Goal: Transaction & Acquisition: Purchase product/service

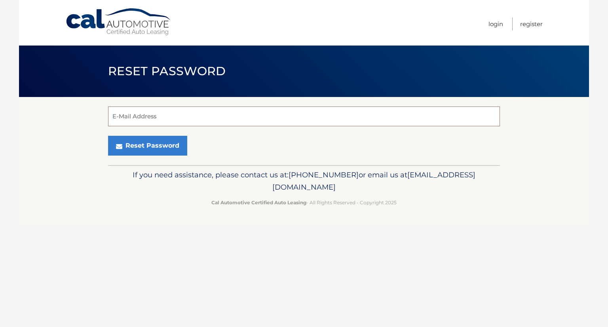
click at [299, 124] on input "E-Mail Address" at bounding box center [304, 116] width 392 height 20
type input "jamesjmonopoli@gmail.com"
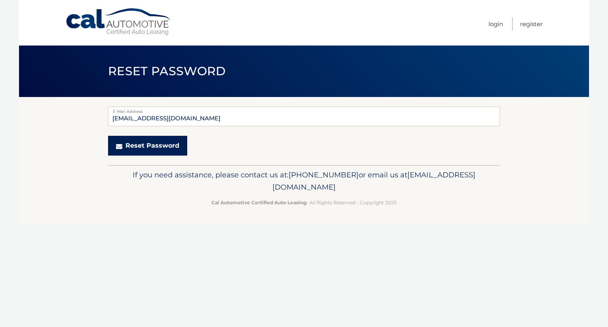
click at [150, 144] on button "Reset Password" at bounding box center [147, 146] width 79 height 20
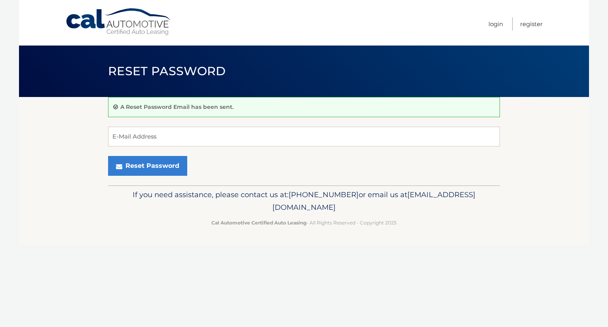
click at [80, 21] on link "Cal Automotive" at bounding box center [118, 22] width 107 height 28
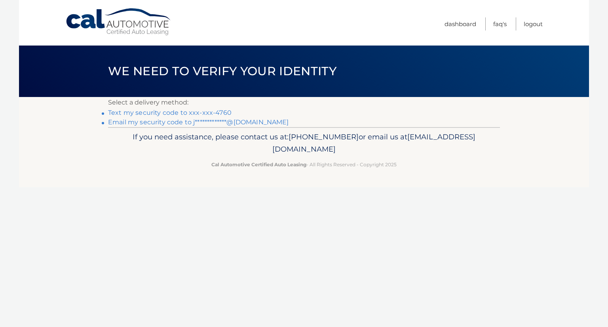
click at [216, 112] on link "Text my security code to xxx-xxx-4760" at bounding box center [169, 113] width 123 height 8
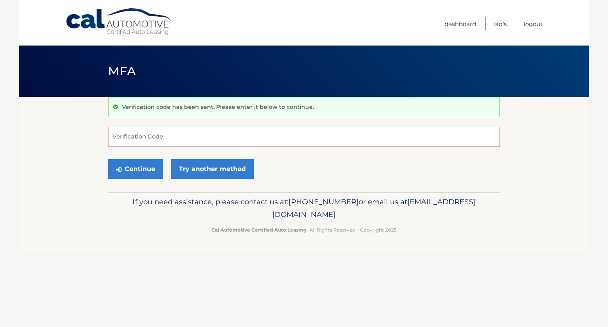
click at [370, 136] on input "Verification Code" at bounding box center [304, 137] width 392 height 20
type input "231418"
click at [108, 159] on button "Continue" at bounding box center [135, 169] width 55 height 20
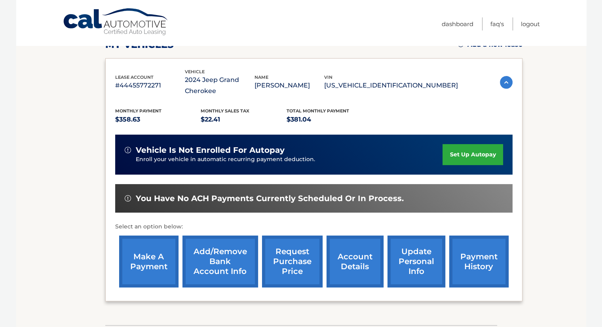
scroll to position [119, 0]
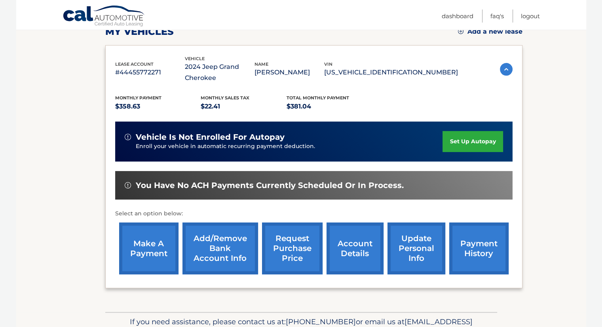
click at [163, 240] on link "make a payment" at bounding box center [148, 248] width 59 height 52
click at [482, 245] on link "payment history" at bounding box center [478, 248] width 59 height 52
click at [157, 254] on link "make a payment" at bounding box center [148, 248] width 59 height 52
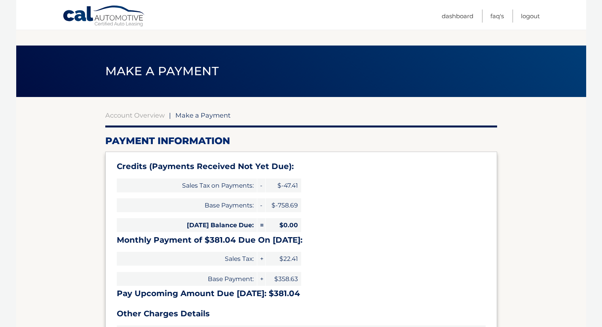
select select "MWJhODJmODEtZjg0Zi00NWNmLTk5MzctMDJhMmI4MzdjZmRj"
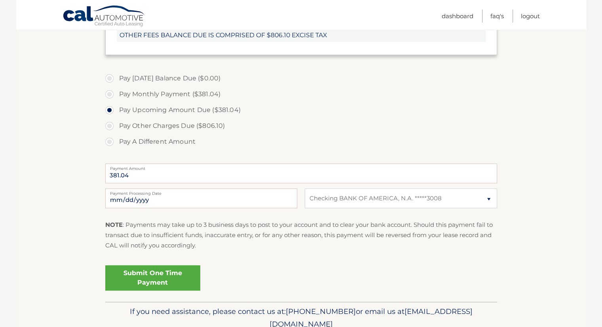
scroll to position [317, 0]
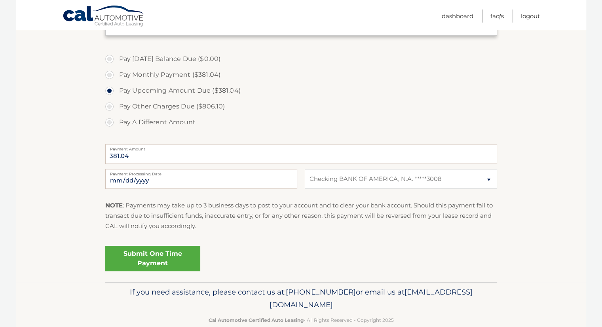
click at [176, 254] on link "Submit One Time Payment" at bounding box center [152, 258] width 95 height 25
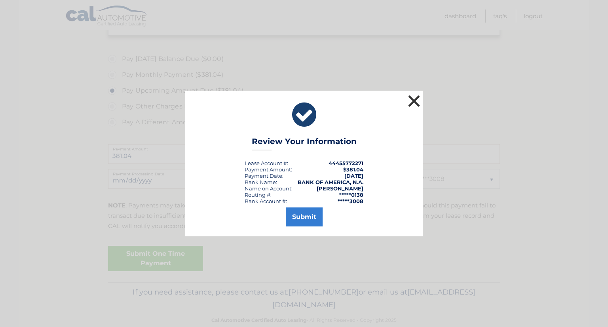
click at [410, 102] on button "×" at bounding box center [414, 101] width 16 height 16
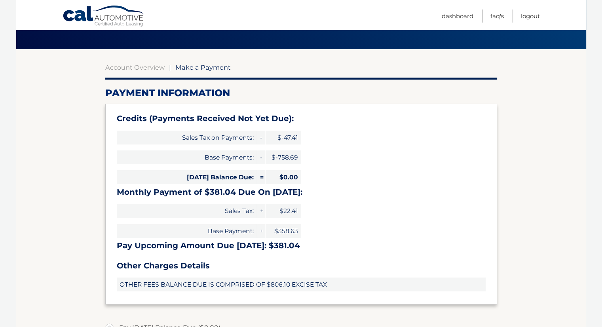
scroll to position [40, 0]
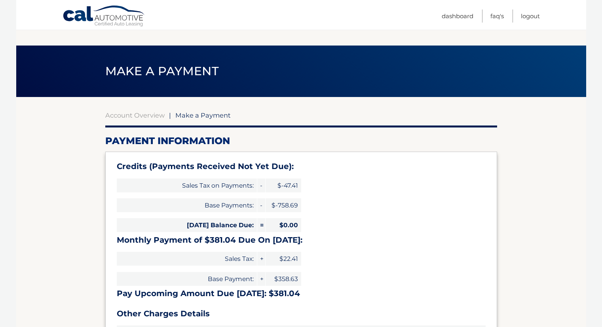
select select "MWJhODJmODEtZjg0Zi00NWNmLTk5MzctMDJhMmI4MzdjZmRj"
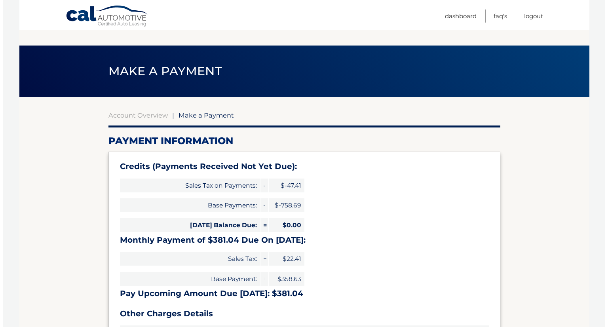
scroll to position [332, 0]
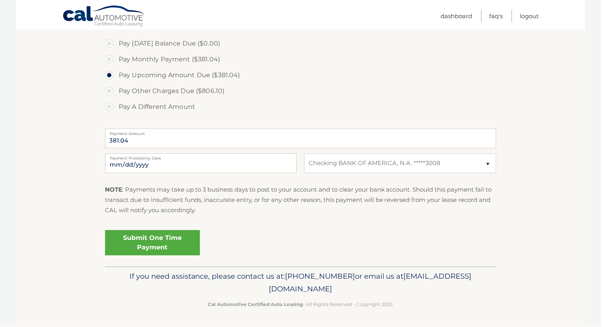
click at [180, 243] on link "Submit One Time Payment" at bounding box center [152, 242] width 95 height 25
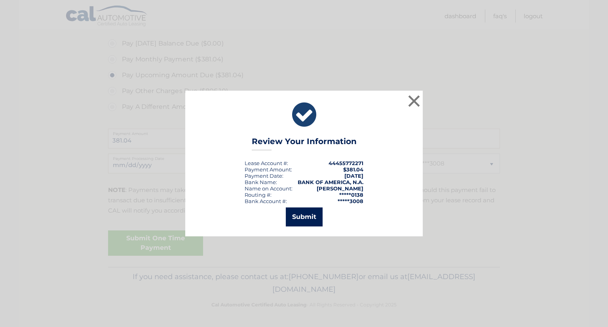
click at [305, 224] on button "Submit" at bounding box center [304, 216] width 37 height 19
